Goal: Task Accomplishment & Management: Use online tool/utility

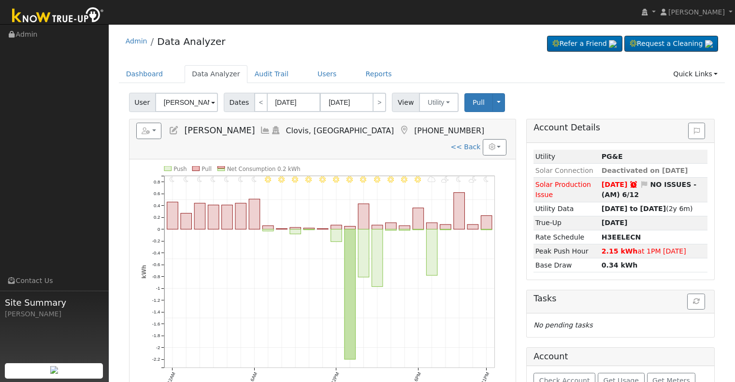
scroll to position [48, 0]
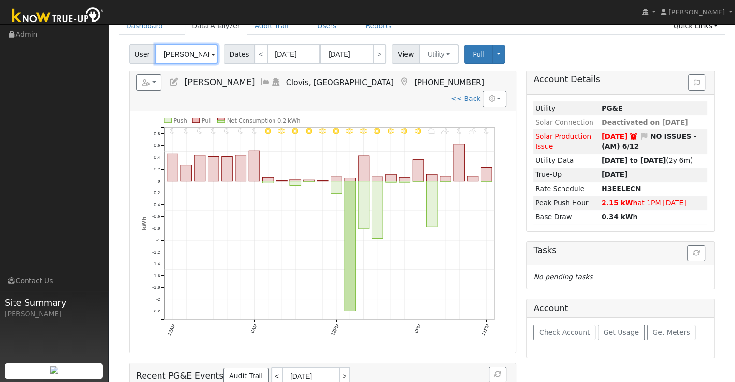
click at [185, 52] on input "[PERSON_NAME]" at bounding box center [186, 53] width 63 height 19
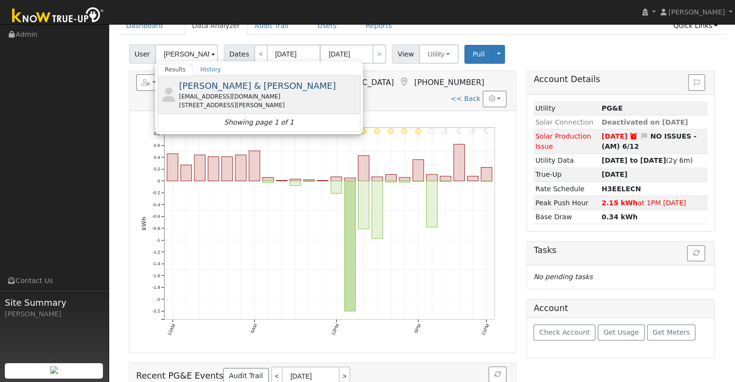
click at [221, 90] on span "[PERSON_NAME] & [PERSON_NAME]" at bounding box center [257, 86] width 157 height 10
type input "[PERSON_NAME] & [PERSON_NAME]"
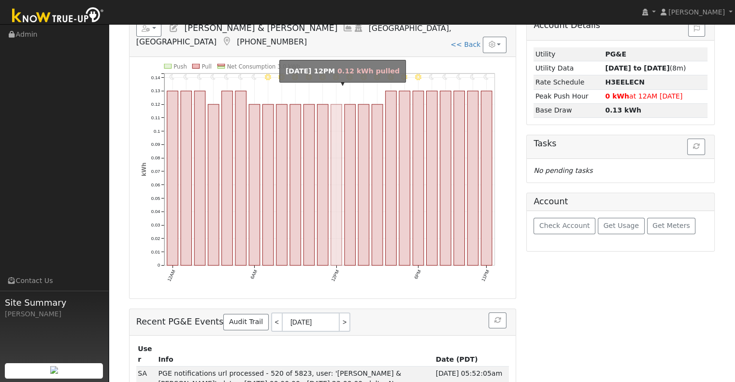
scroll to position [0, 0]
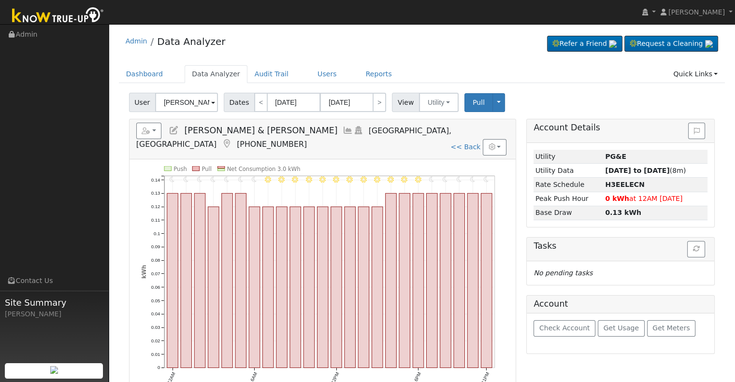
click at [462, 143] on link "<< Back" at bounding box center [465, 147] width 30 height 8
type input "[DATE]"
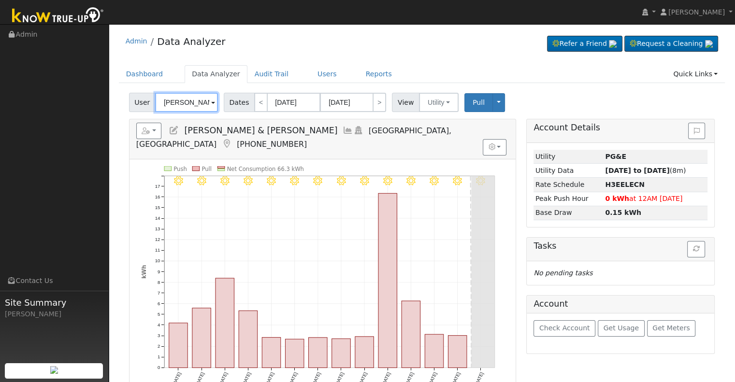
click at [196, 104] on input "[PERSON_NAME] & [PERSON_NAME]" at bounding box center [186, 102] width 63 height 19
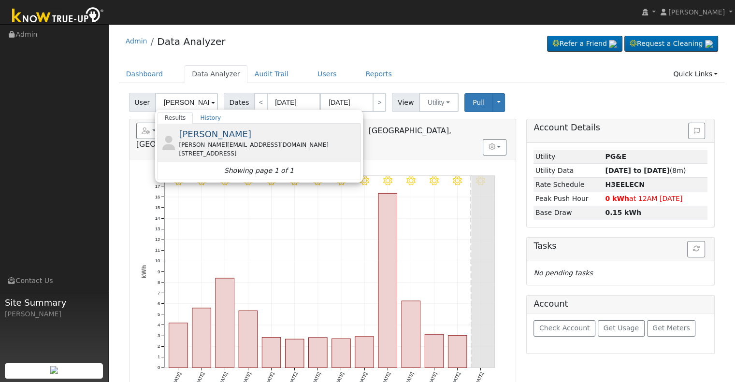
click at [267, 144] on div "[PERSON_NAME][EMAIL_ADDRESS][DOMAIN_NAME]" at bounding box center [268, 145] width 179 height 9
type input "[PERSON_NAME]"
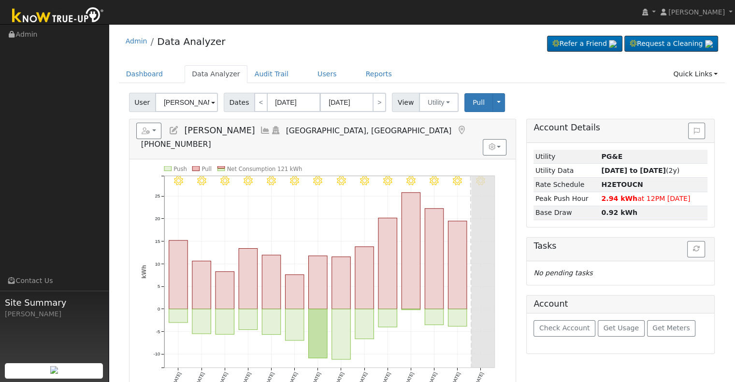
click at [176, 128] on icon at bounding box center [174, 130] width 11 height 9
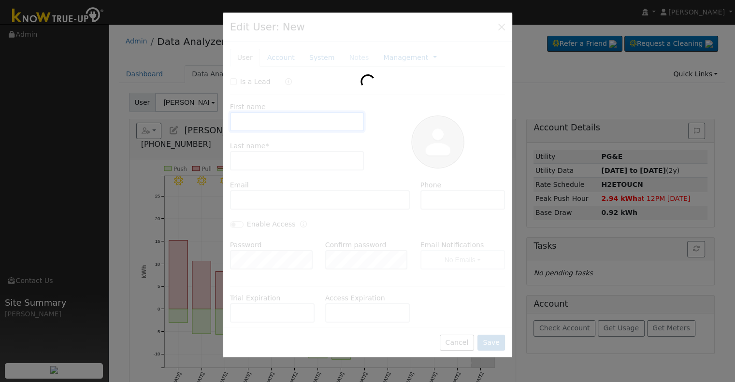
type input "[DATE]"
type input "[PERSON_NAME]"
type input "[PERSON_NAME][EMAIL_ADDRESS][DOMAIN_NAME]"
type input "[PHONE_NUMBER]"
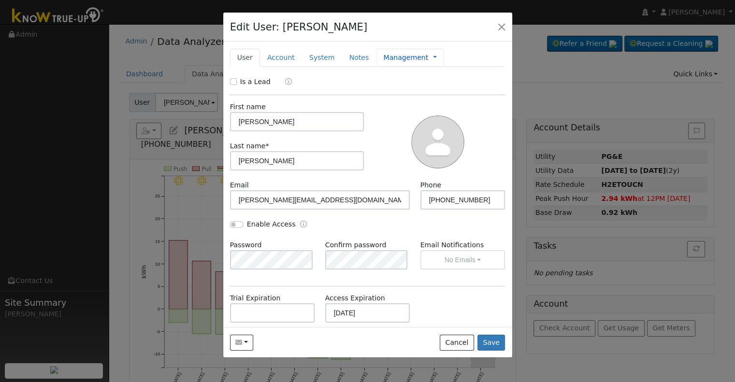
click at [397, 56] on link "Management" at bounding box center [405, 58] width 45 height 10
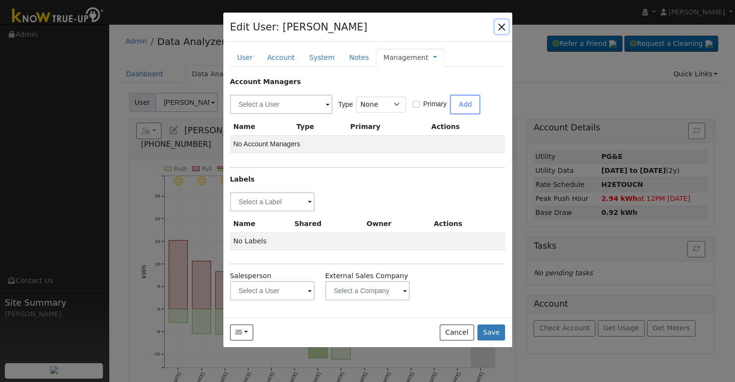
click at [501, 26] on button "button" at bounding box center [502, 27] width 14 height 14
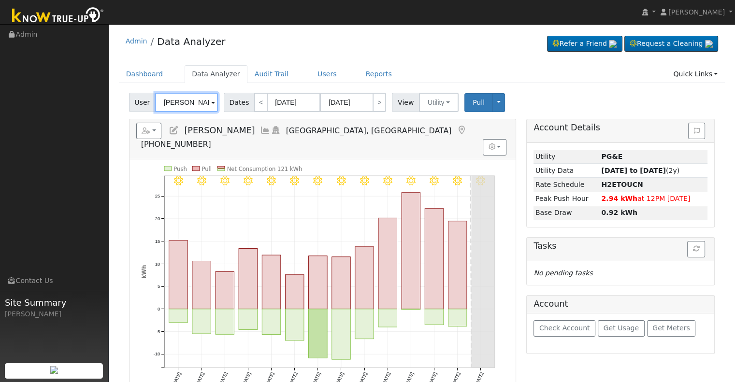
click at [177, 100] on input "[PERSON_NAME]" at bounding box center [186, 102] width 63 height 19
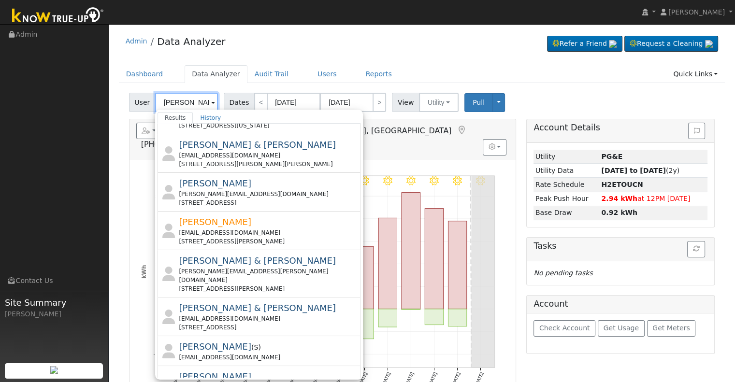
scroll to position [330, 0]
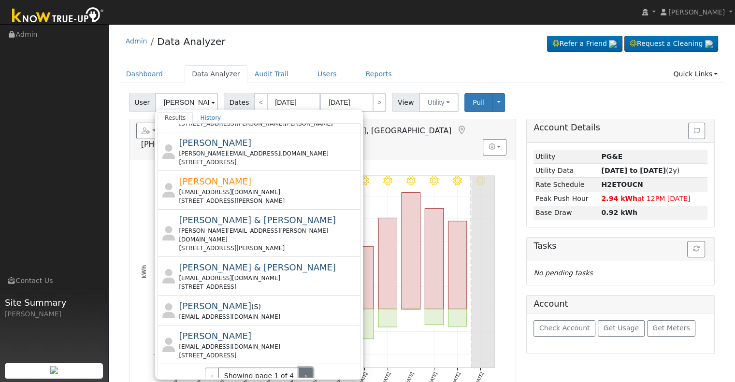
click at [303, 368] on button "›" at bounding box center [306, 376] width 14 height 16
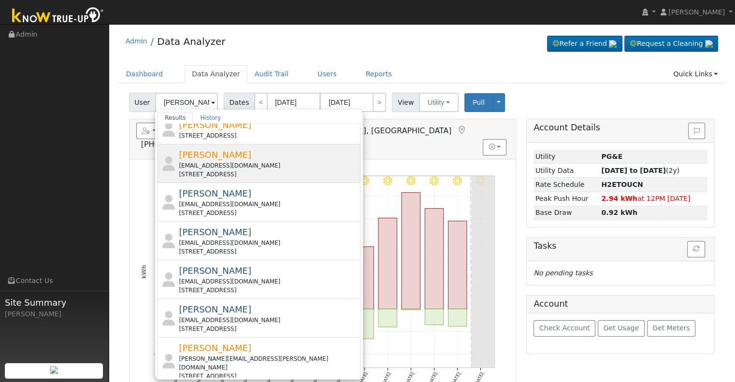
scroll to position [185, 0]
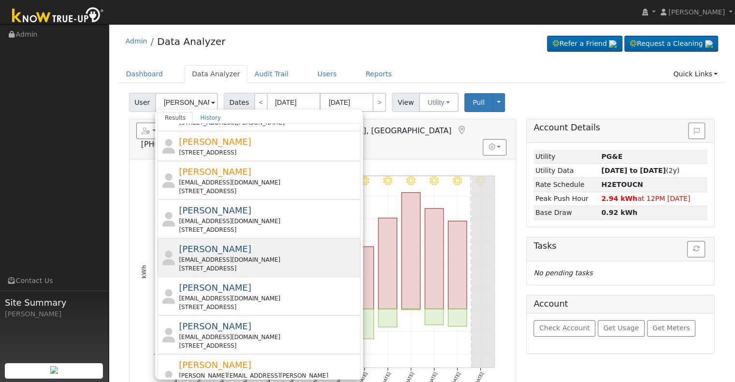
click at [284, 261] on div "[EMAIL_ADDRESS][DOMAIN_NAME]" at bounding box center [268, 260] width 179 height 9
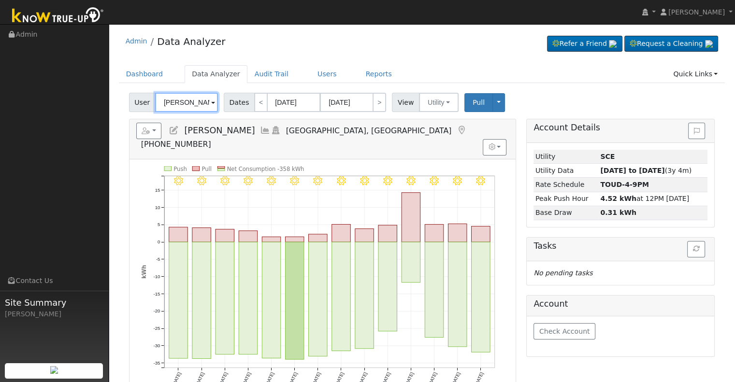
click at [190, 107] on input "[PERSON_NAME]" at bounding box center [186, 102] width 63 height 19
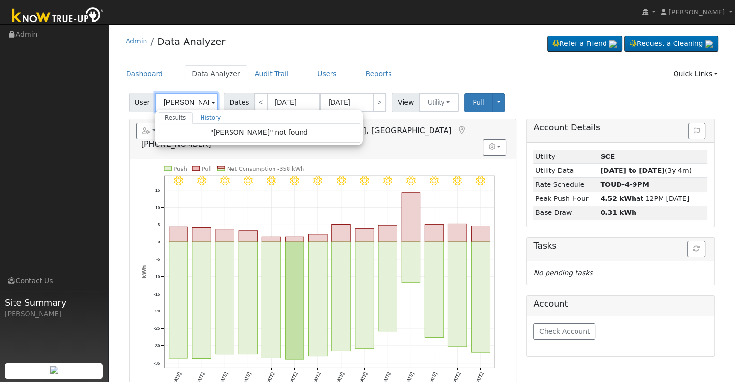
click at [196, 101] on input "[PERSON_NAME]" at bounding box center [186, 102] width 63 height 19
drag, startPoint x: 191, startPoint y: 101, endPoint x: 213, endPoint y: 102, distance: 21.8
click at [213, 102] on input "[PERSON_NAME]" at bounding box center [186, 102] width 63 height 19
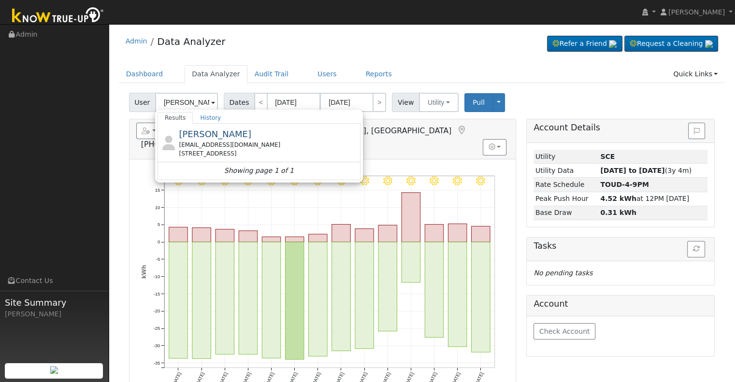
click at [254, 138] on div "[PERSON_NAME] [EMAIL_ADDRESS][DOMAIN_NAME] [STREET_ADDRESS]" at bounding box center [268, 143] width 179 height 30
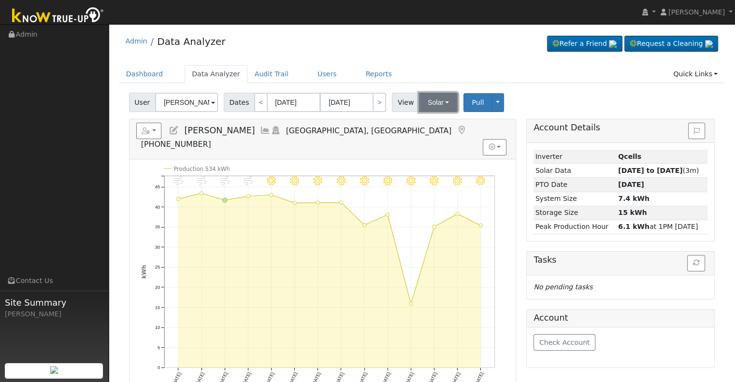
click at [425, 103] on button "Solar" at bounding box center [438, 102] width 39 height 19
click at [426, 124] on link "Utility" at bounding box center [450, 124] width 67 height 14
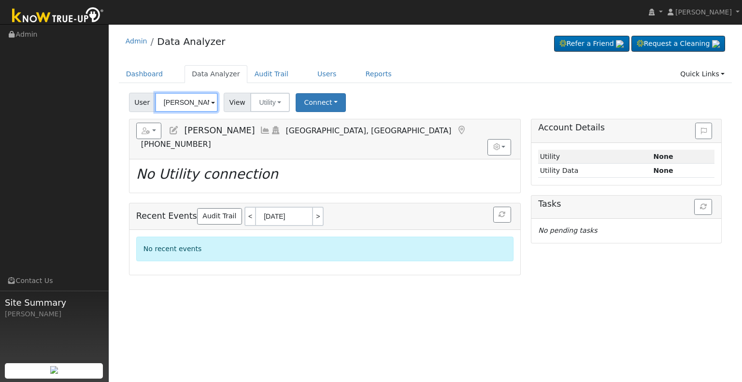
click at [184, 102] on input "[PERSON_NAME]" at bounding box center [186, 102] width 63 height 19
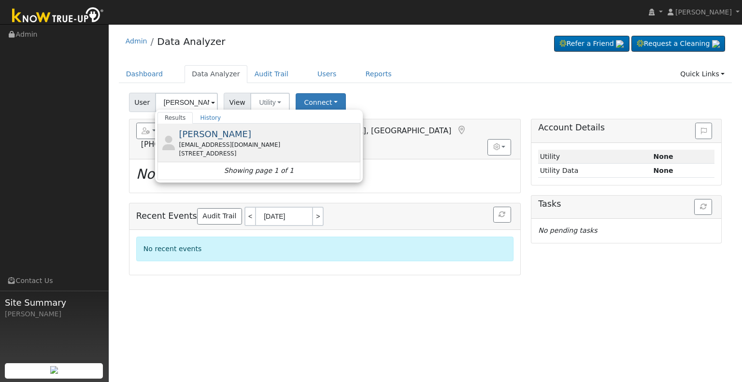
click at [201, 133] on span "[PERSON_NAME]" at bounding box center [215, 134] width 72 height 10
type input "[PERSON_NAME]"
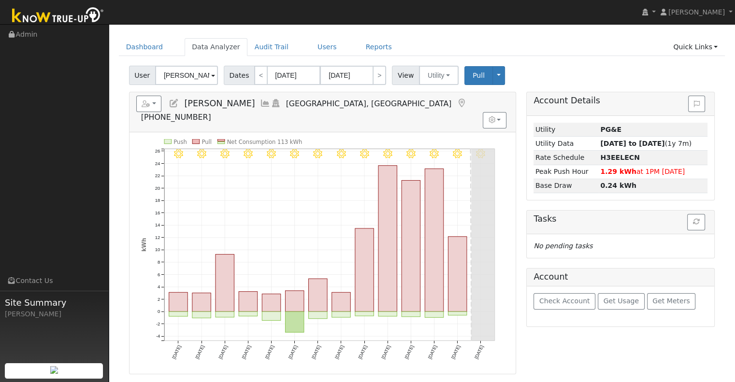
scroll to position [48, 0]
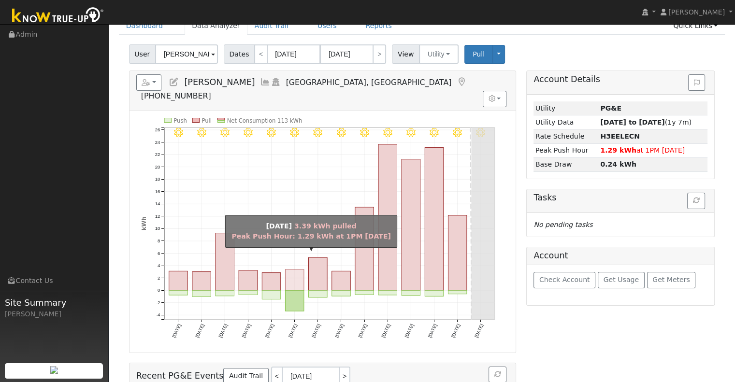
click at [297, 270] on rect "onclick=""" at bounding box center [294, 280] width 19 height 21
type input "[DATE]"
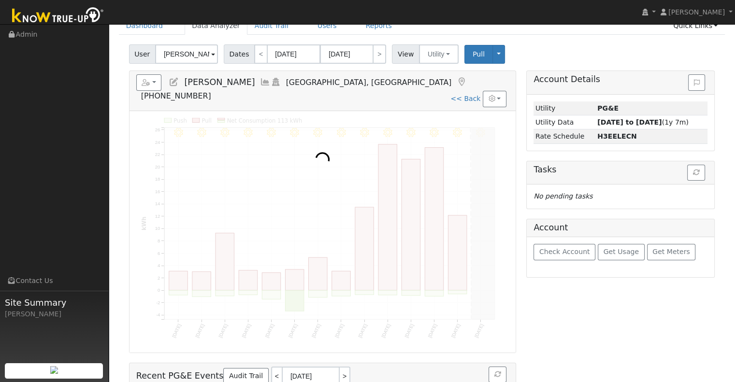
scroll to position [0, 0]
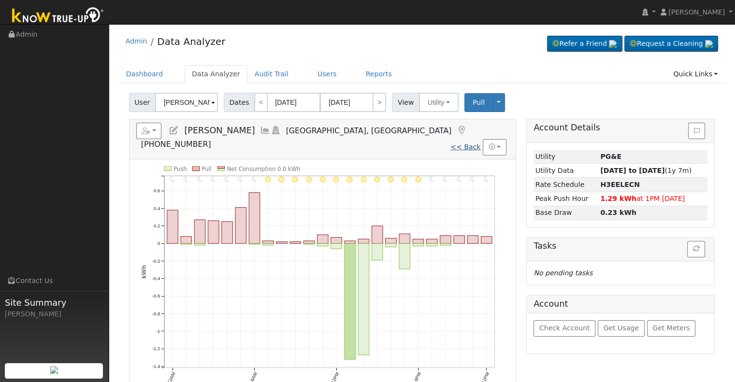
click at [464, 143] on link "<< Back" at bounding box center [465, 147] width 30 height 8
type input "[DATE]"
